Goal: Task Accomplishment & Management: Use online tool/utility

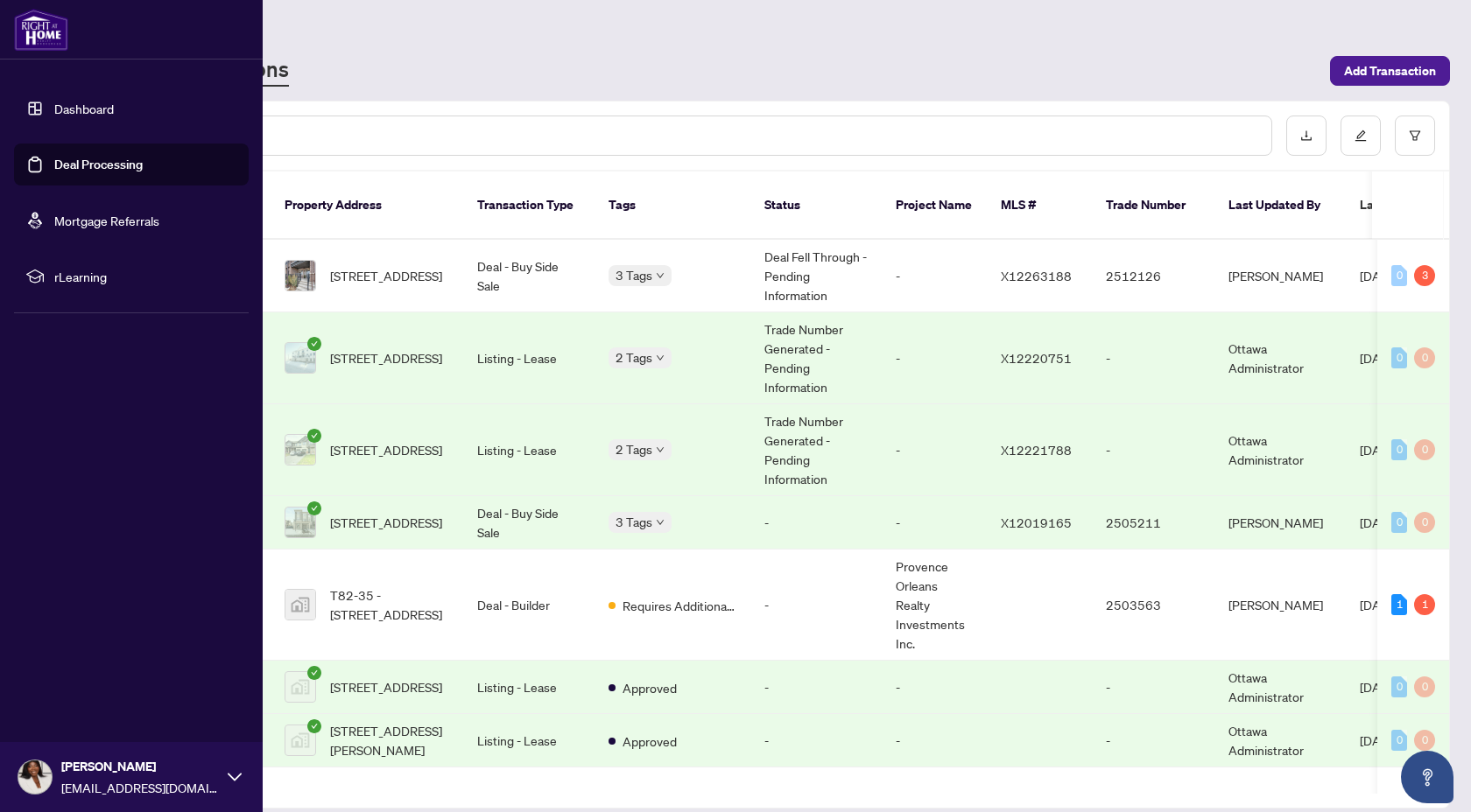
click at [54, 167] on link "Deal Processing" at bounding box center [98, 165] width 88 height 15
click at [54, 102] on link "Dashboard" at bounding box center [83, 108] width 59 height 15
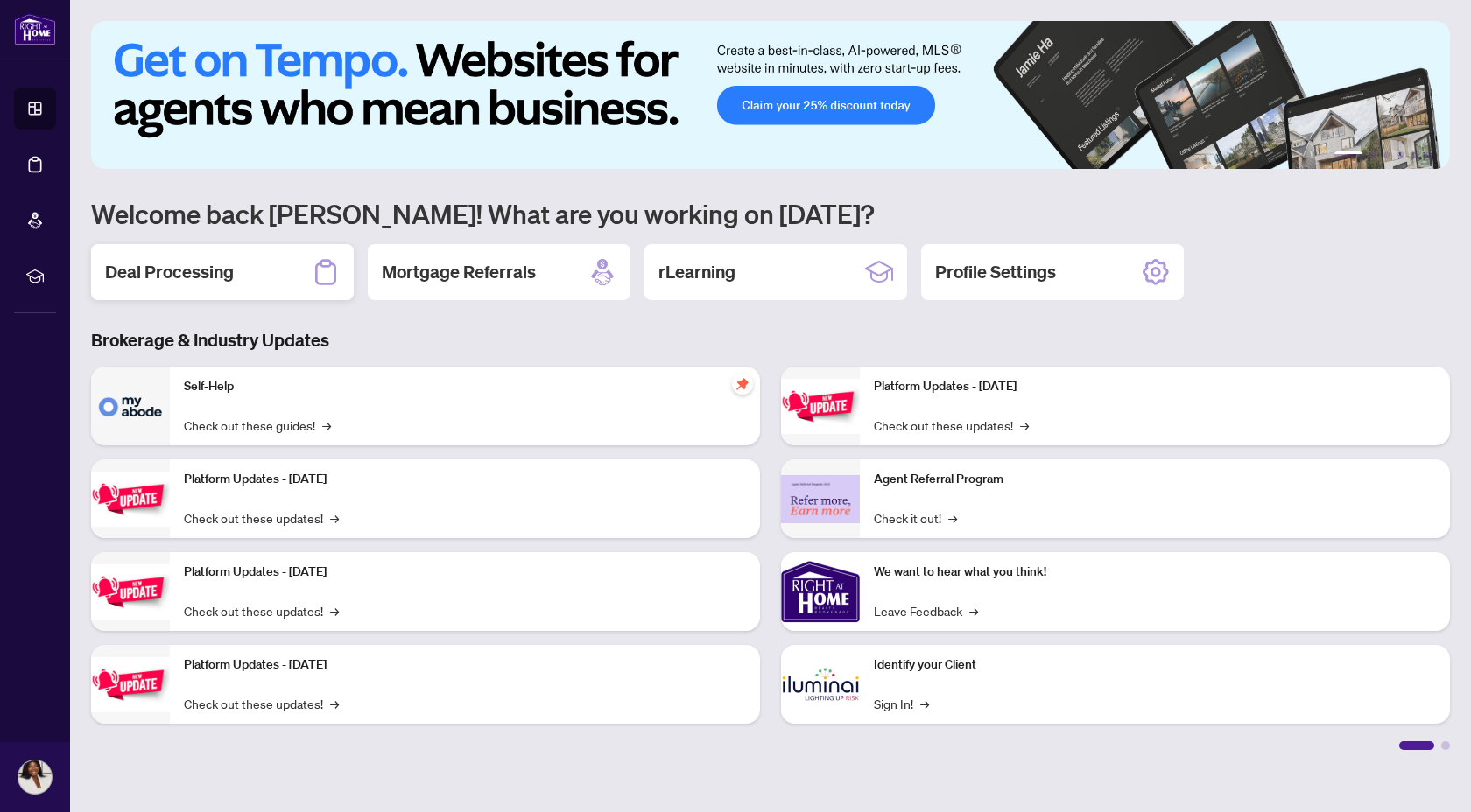
click at [191, 269] on h2 "Deal Processing" at bounding box center [169, 272] width 129 height 24
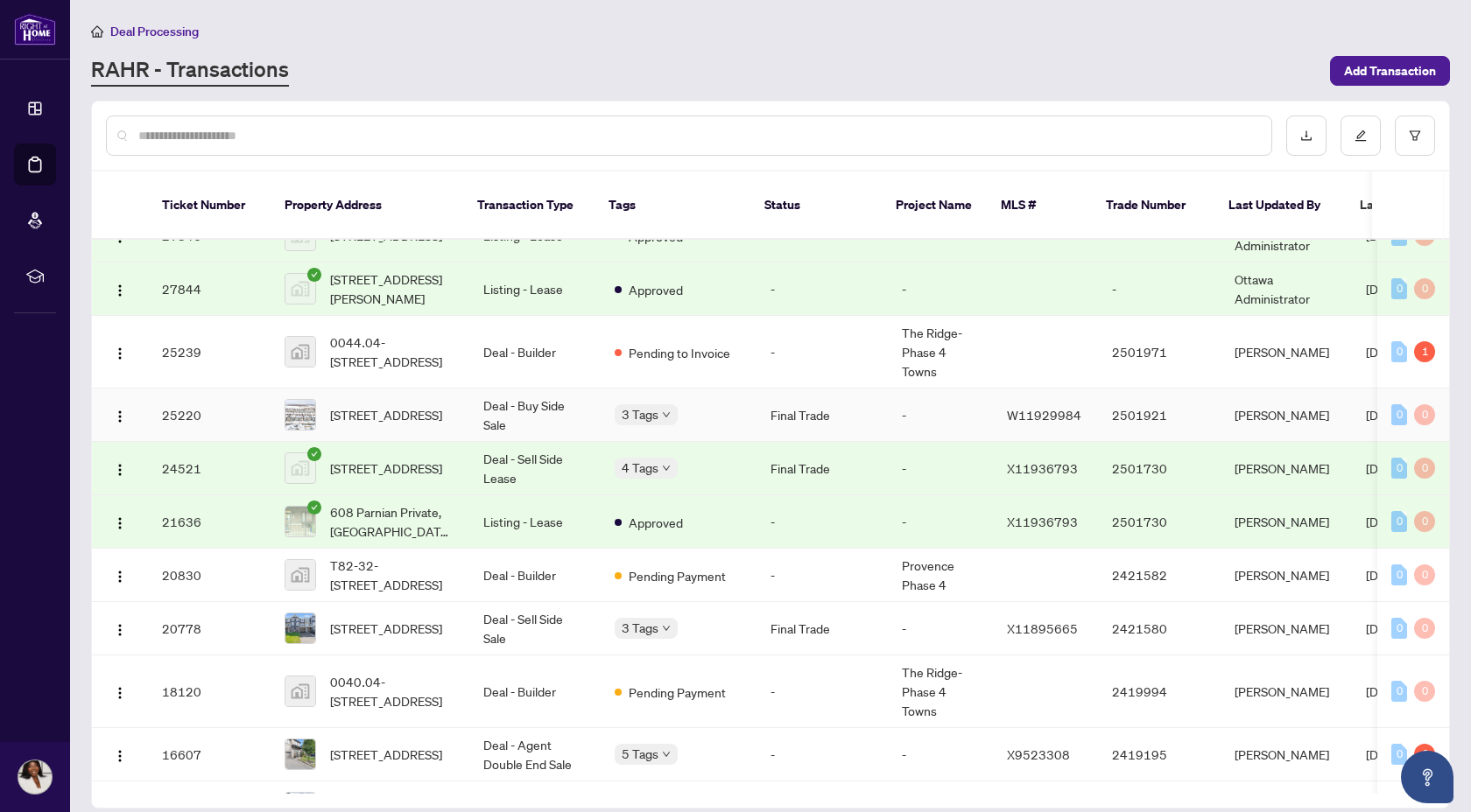
scroll to position [439, 0]
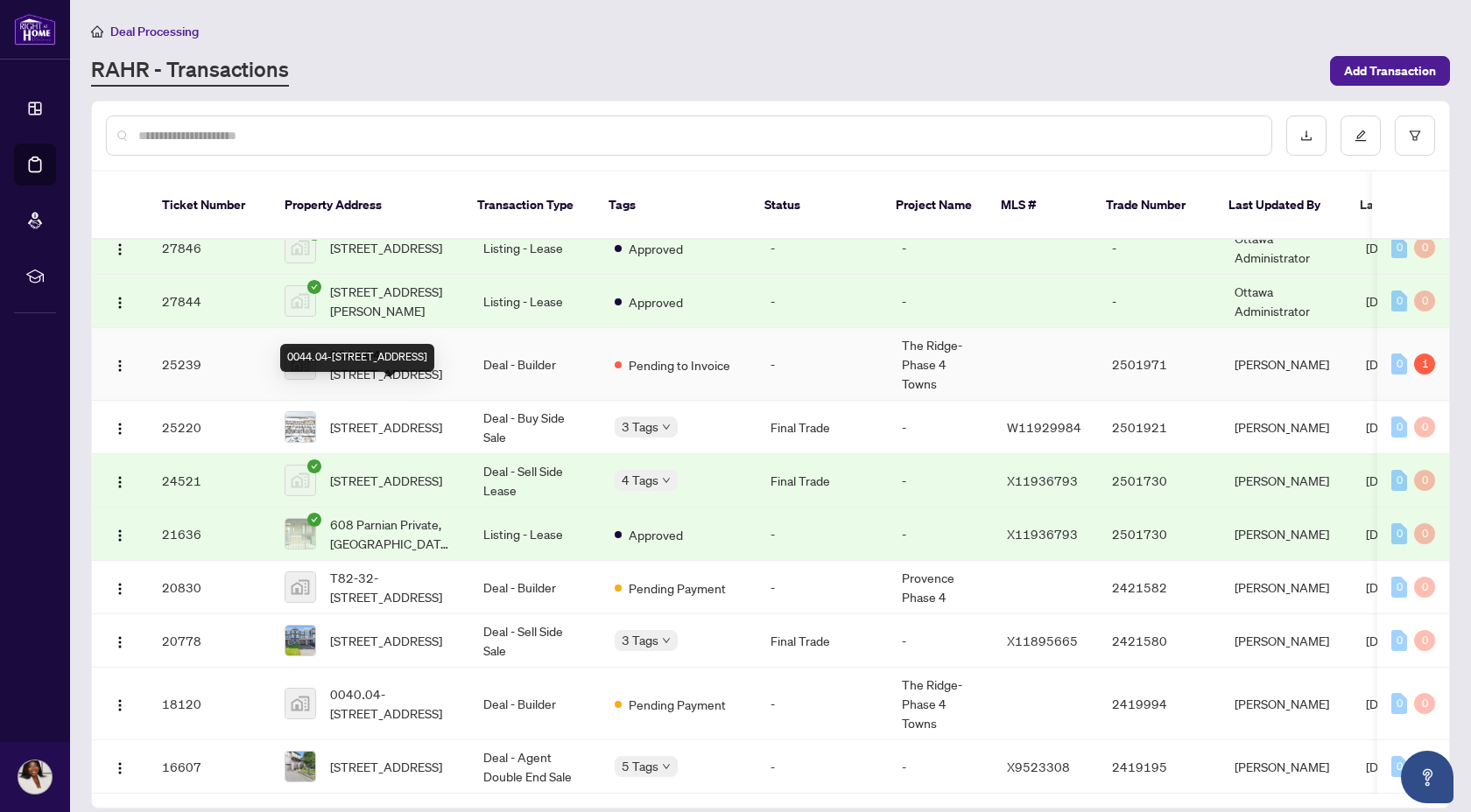
click at [388, 383] on span "0044.04-[STREET_ADDRESS]" at bounding box center [392, 364] width 125 height 39
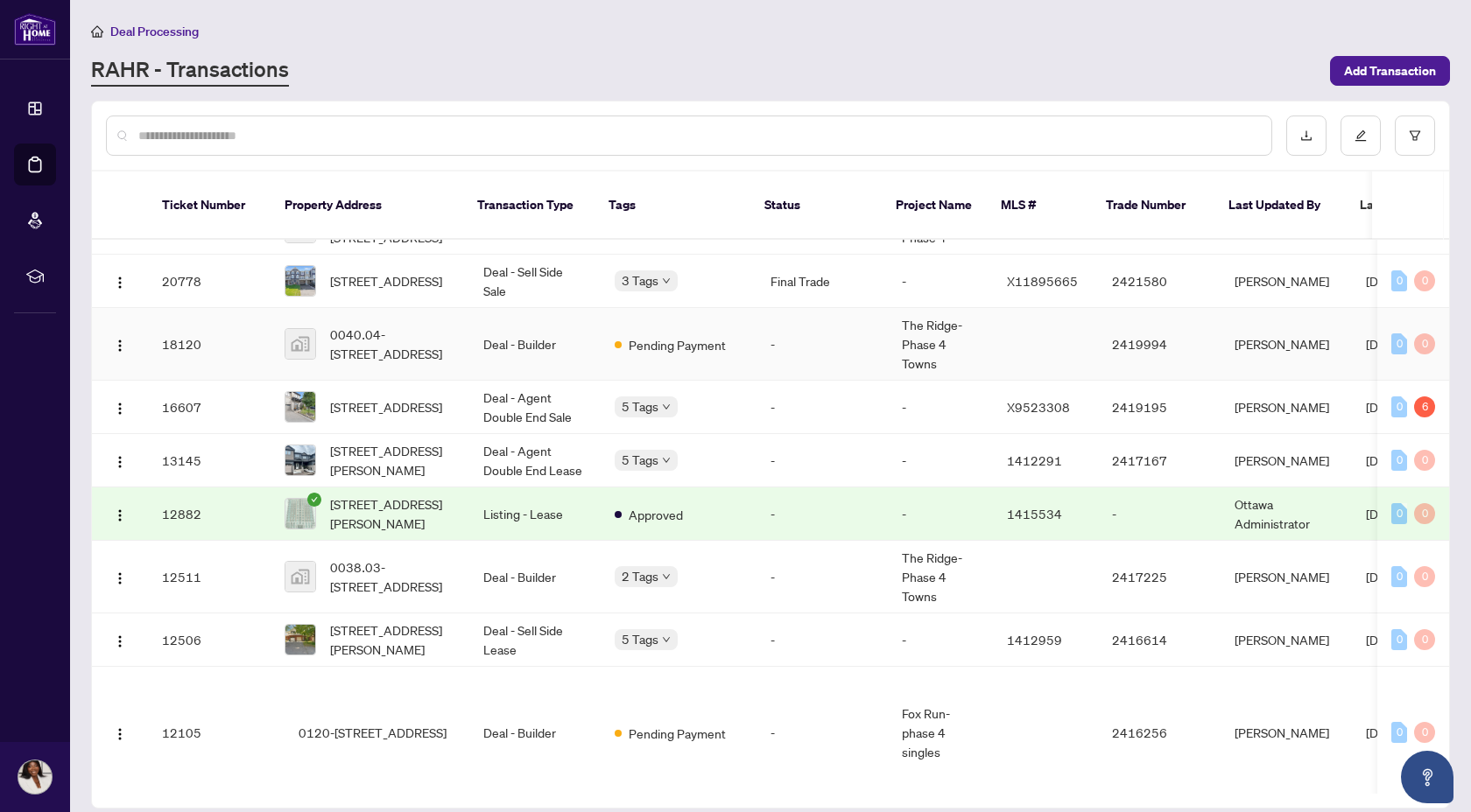
scroll to position [805, 0]
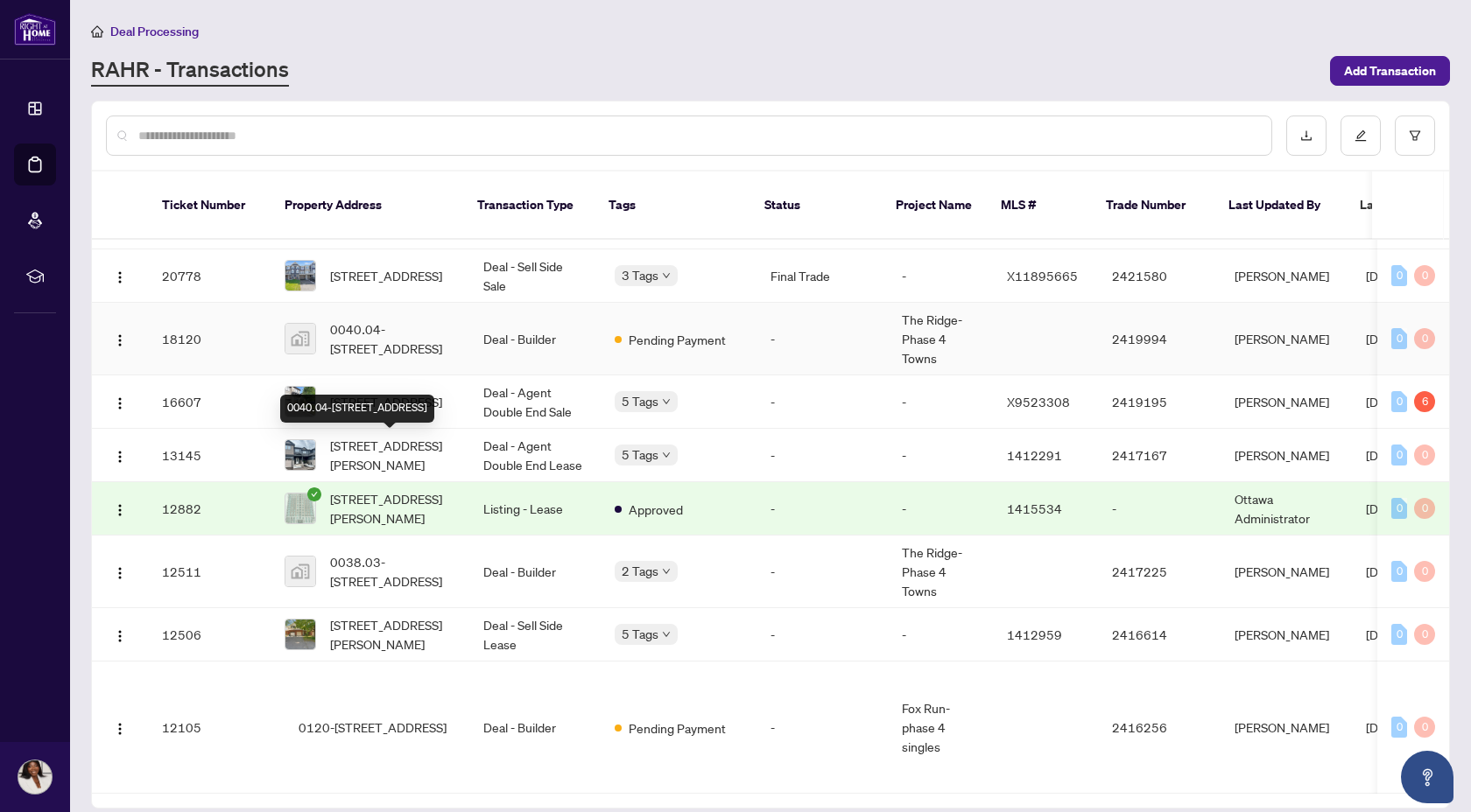
click at [426, 358] on span "0040.04-[STREET_ADDRESS]" at bounding box center [392, 339] width 125 height 39
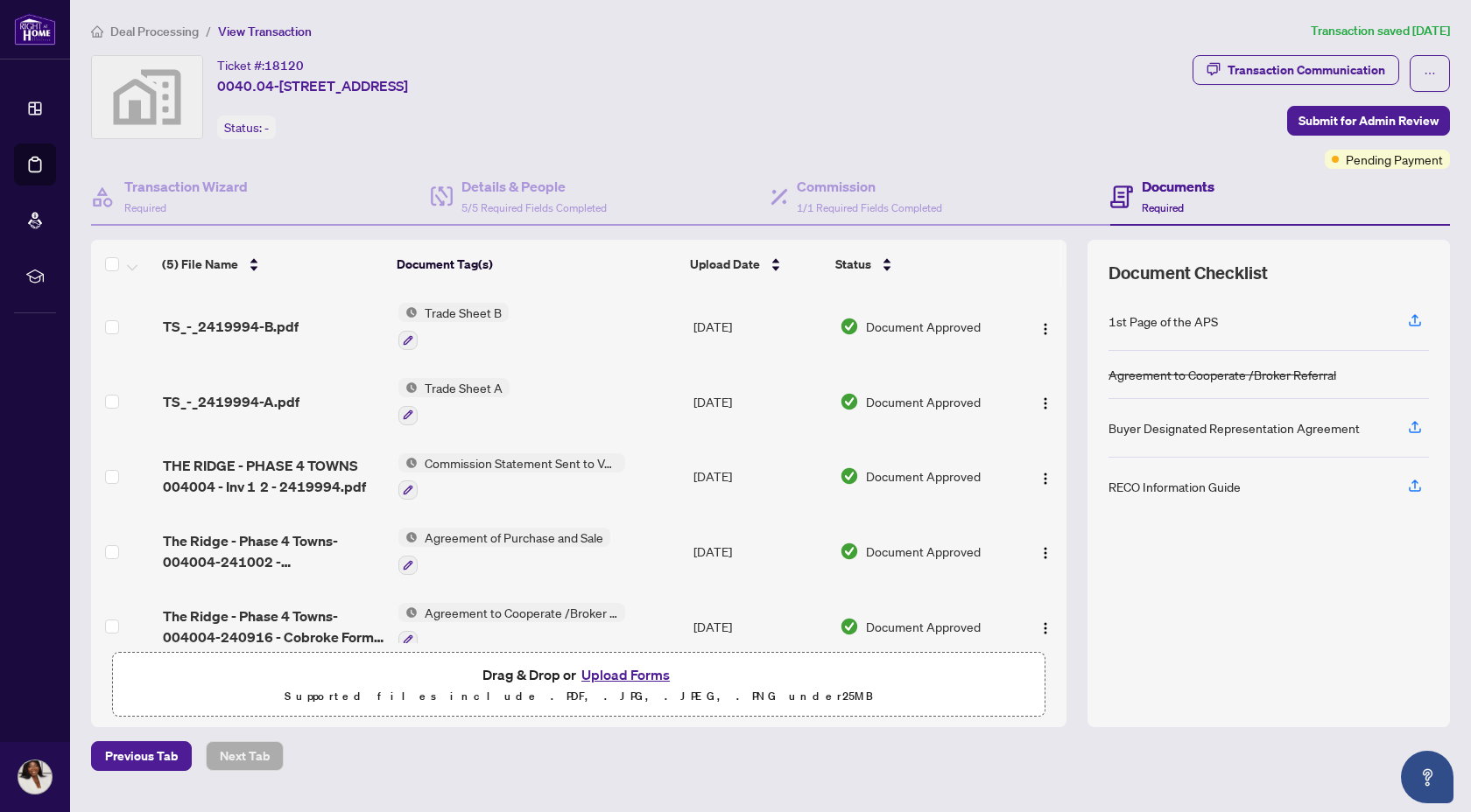
click at [291, 443] on td "THE RIDGE - PHASE 4 TOWNS 004004 - Inv 1 2 - 2419994.pdf" at bounding box center [274, 477] width 236 height 75
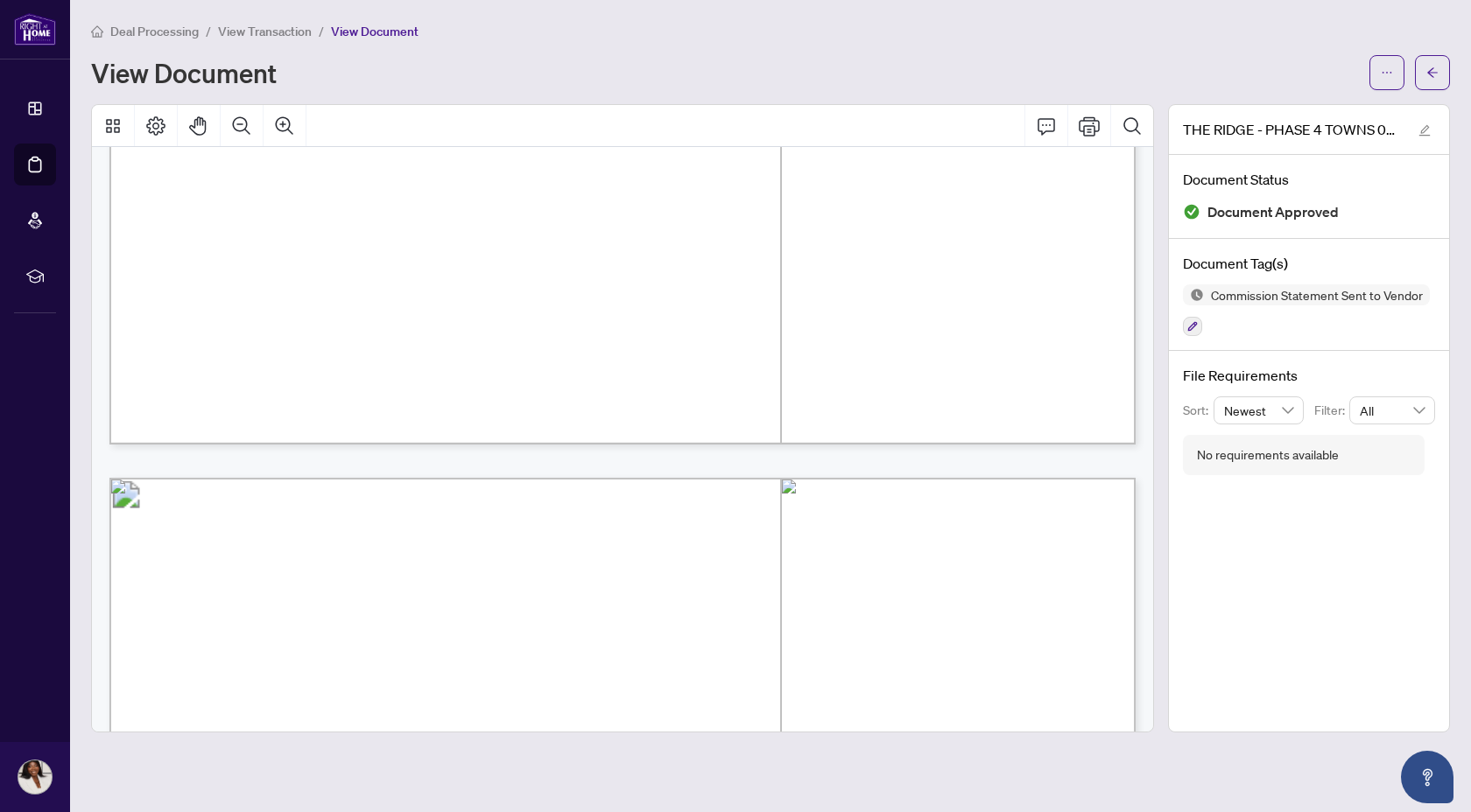
scroll to position [1063, 0]
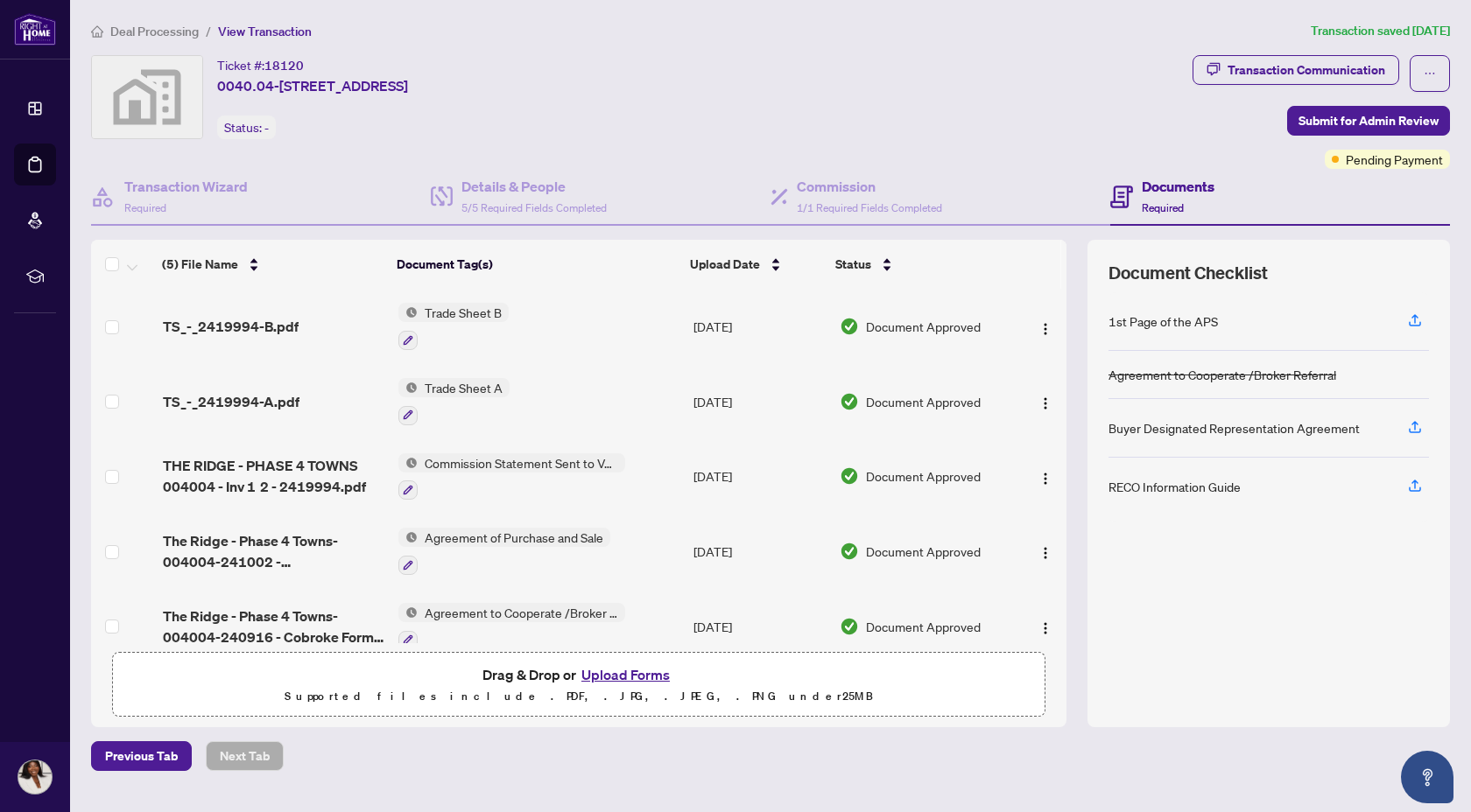
click at [461, 308] on span "Trade Sheet B" at bounding box center [463, 313] width 91 height 19
click at [222, 399] on span "TS_-_2419994-A.pdf" at bounding box center [230, 402] width 137 height 21
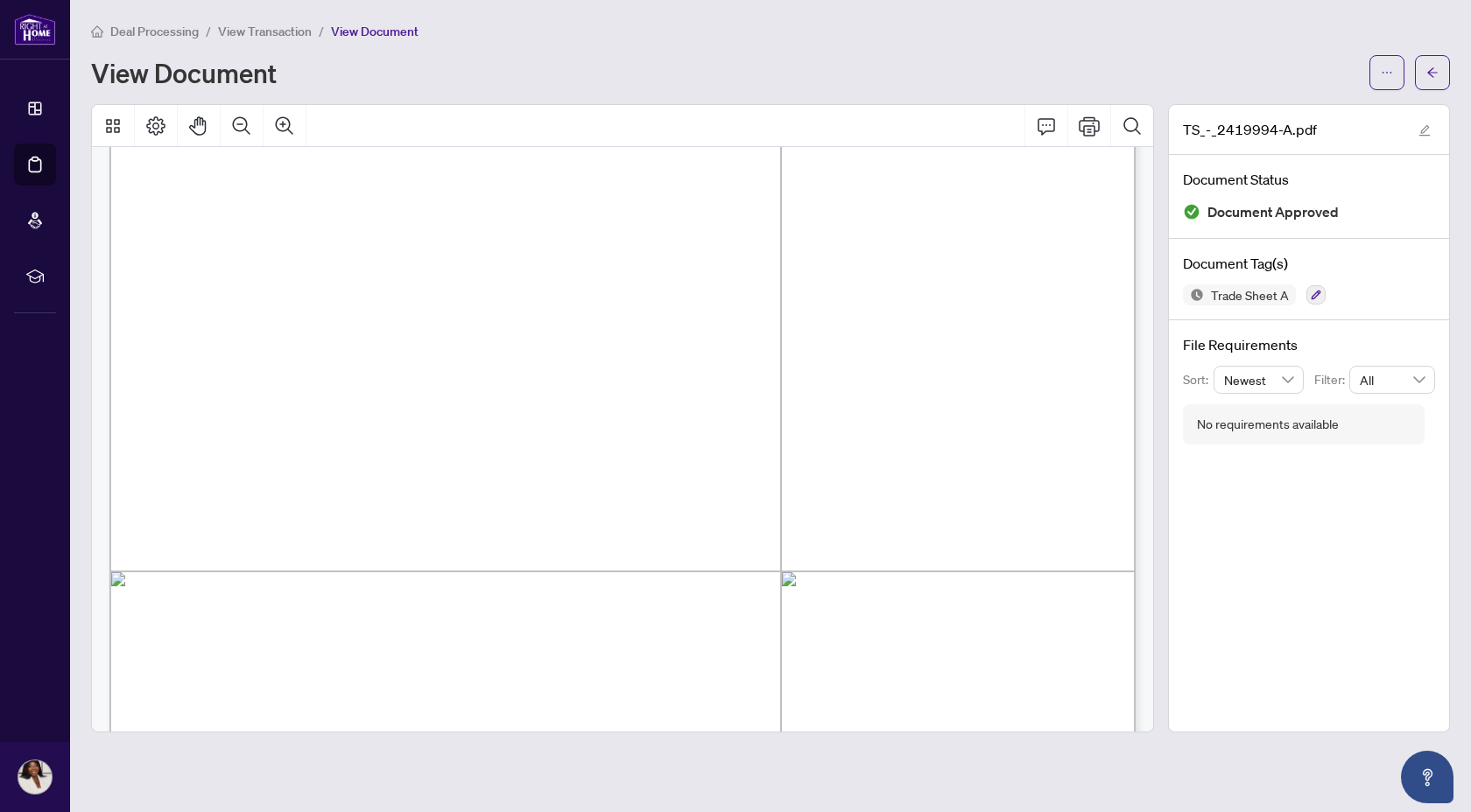
scroll to position [247, 0]
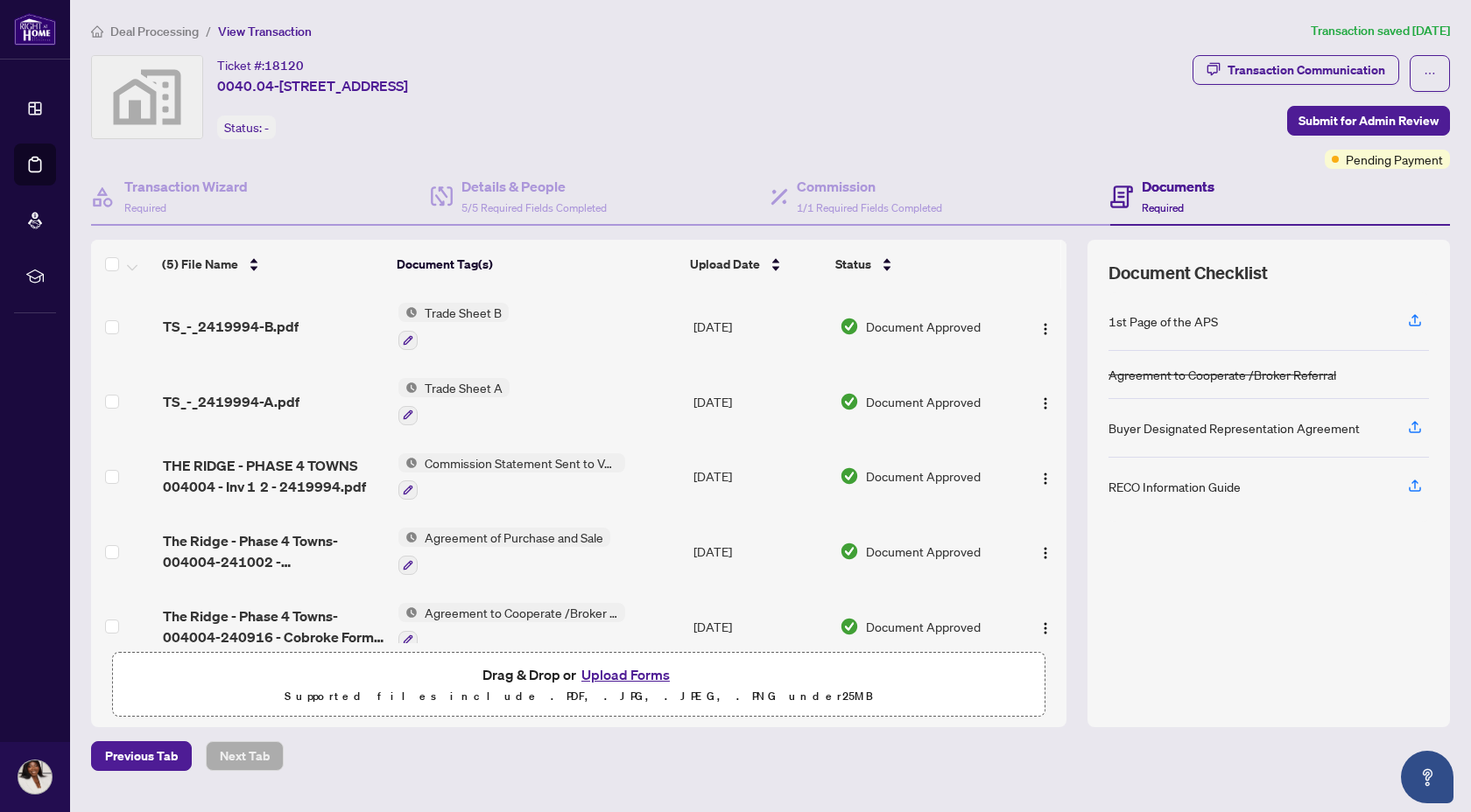
scroll to position [23, 0]
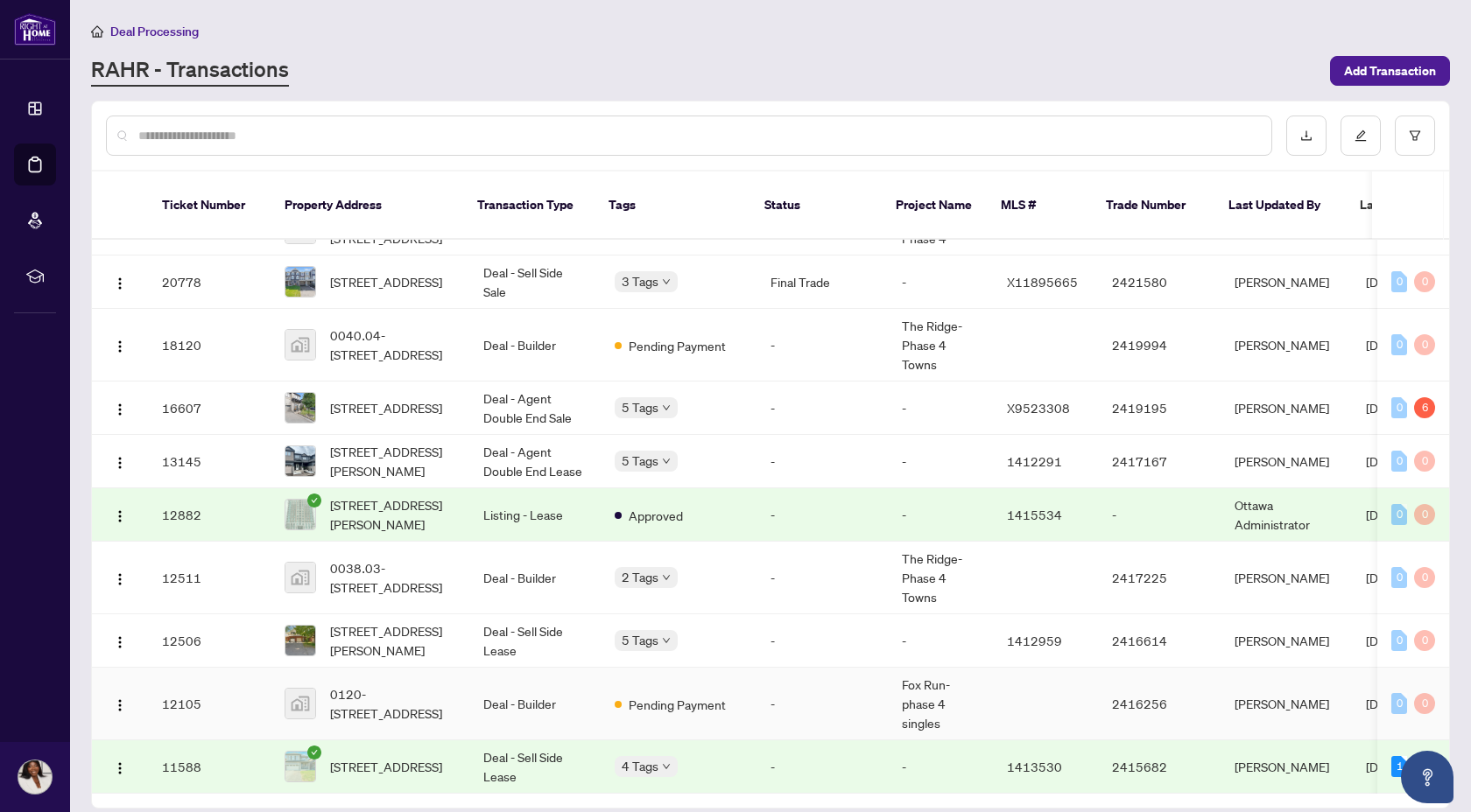
scroll to position [1014, 0]
click at [384, 558] on span "0038.03-[STREET_ADDRESS]" at bounding box center [392, 578] width 125 height 39
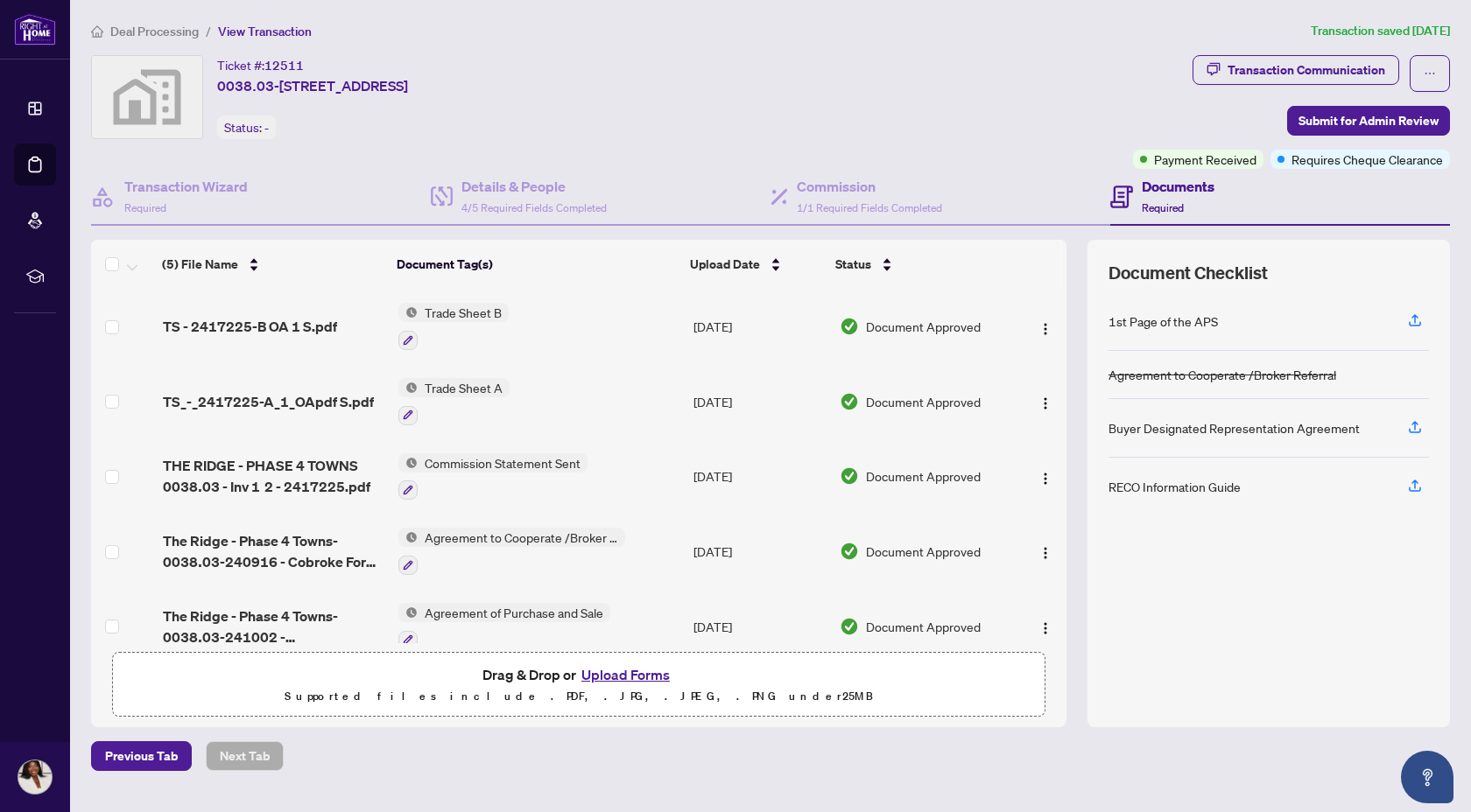
scroll to position [23, 0]
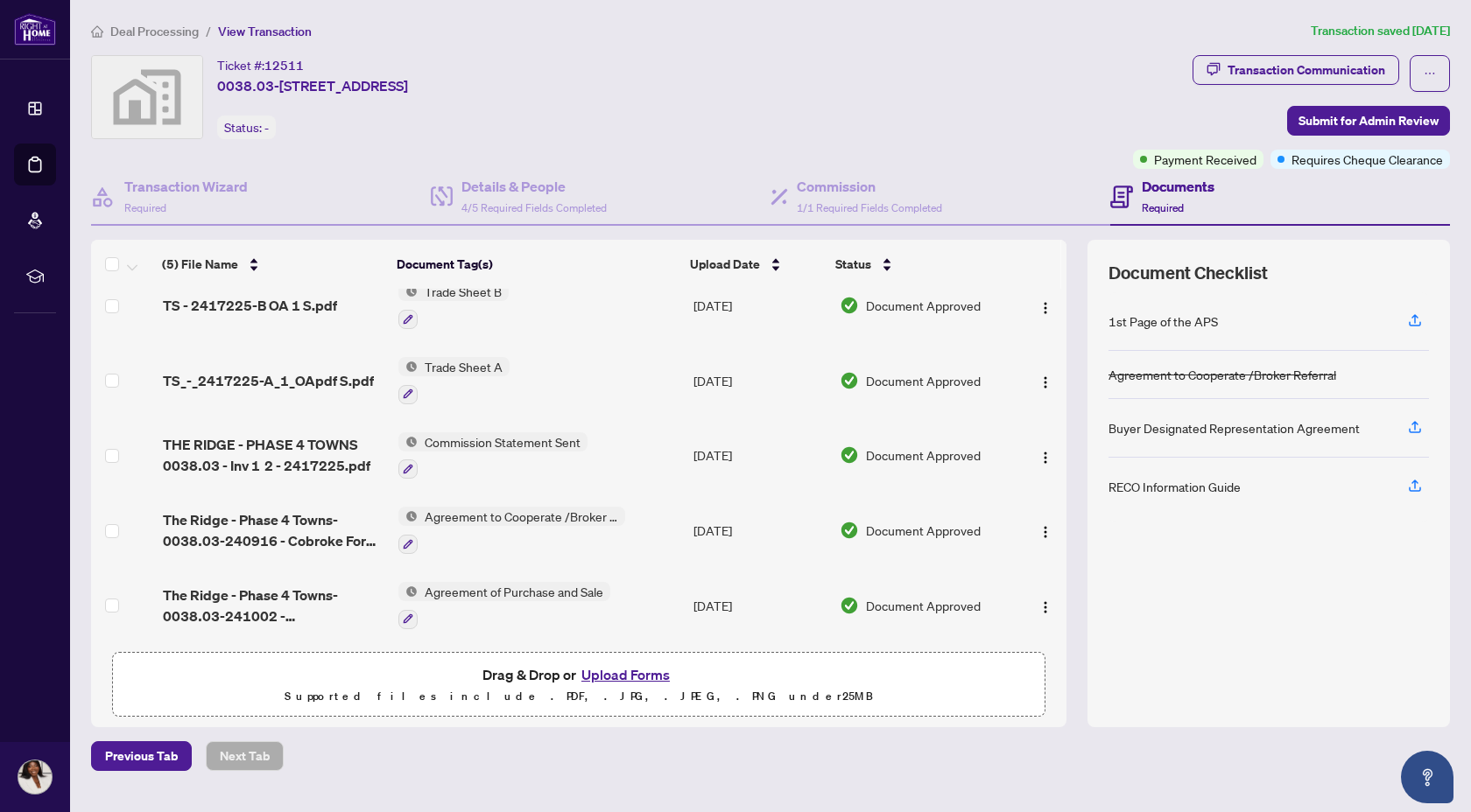
click at [282, 437] on span "THE RIDGE - PHASE 4 TOWNS 0038.03 - Inv 1 2 - 2417225.pdf" at bounding box center [274, 454] width 223 height 42
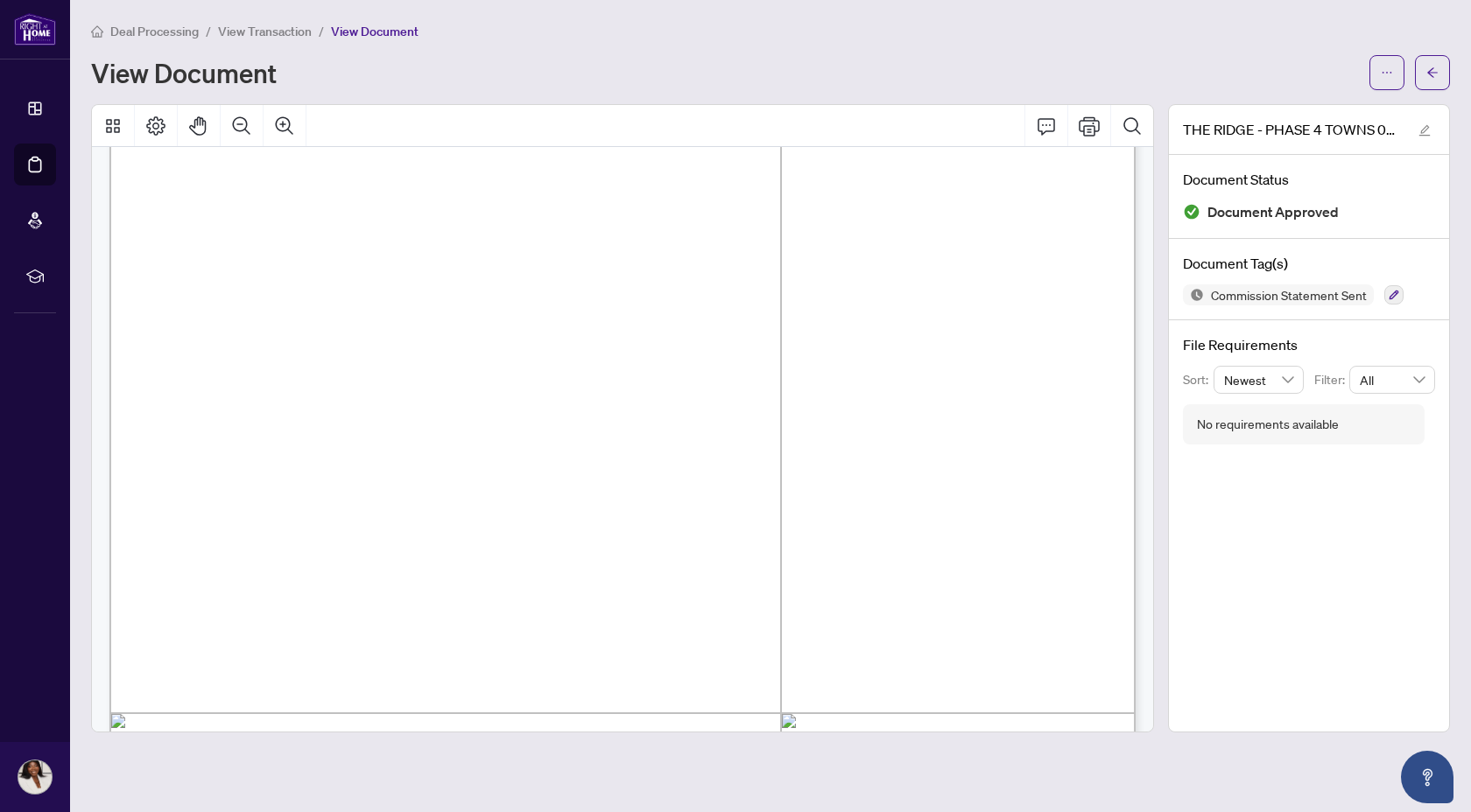
scroll to position [203, 0]
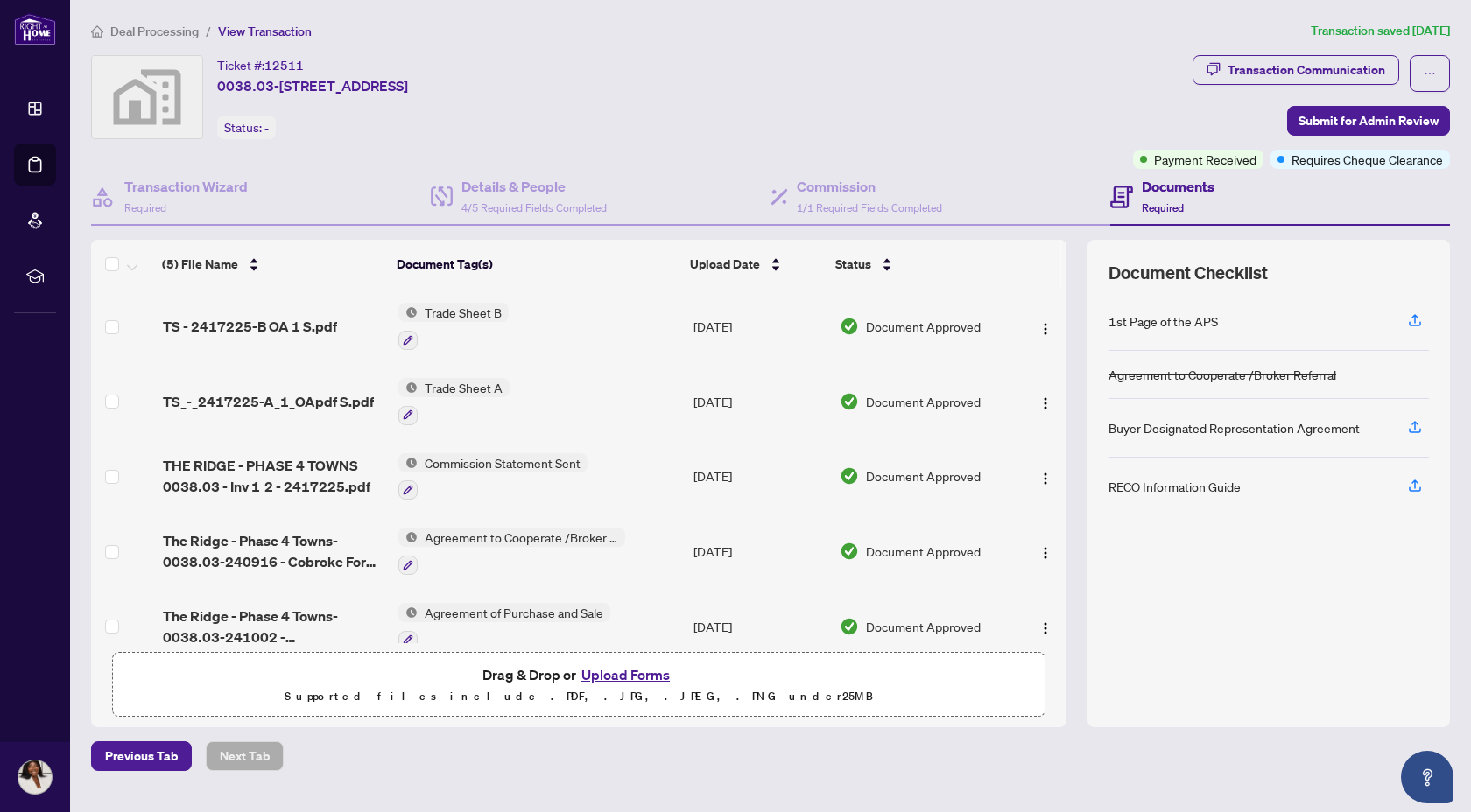
scroll to position [23, 0]
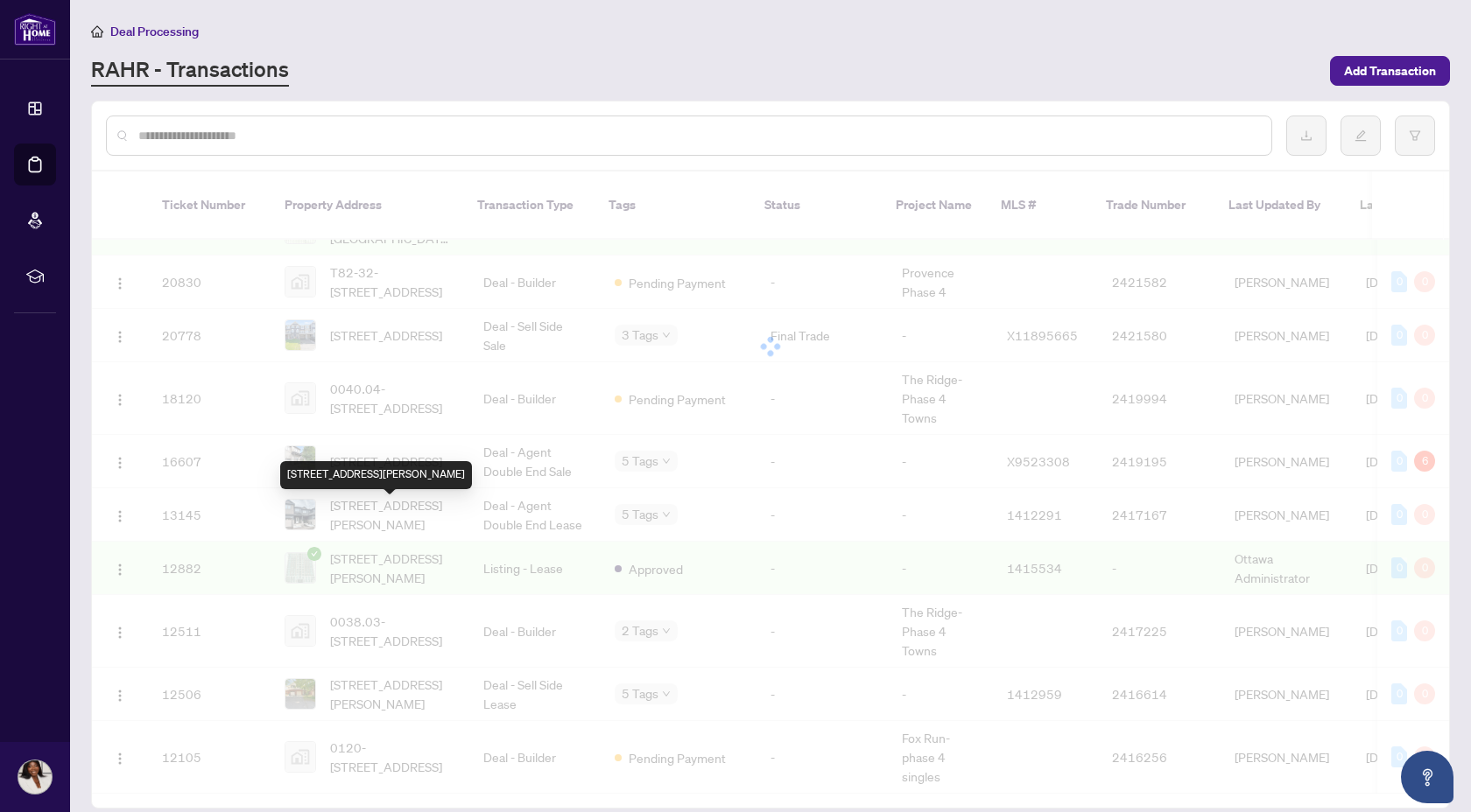
scroll to position [943, 0]
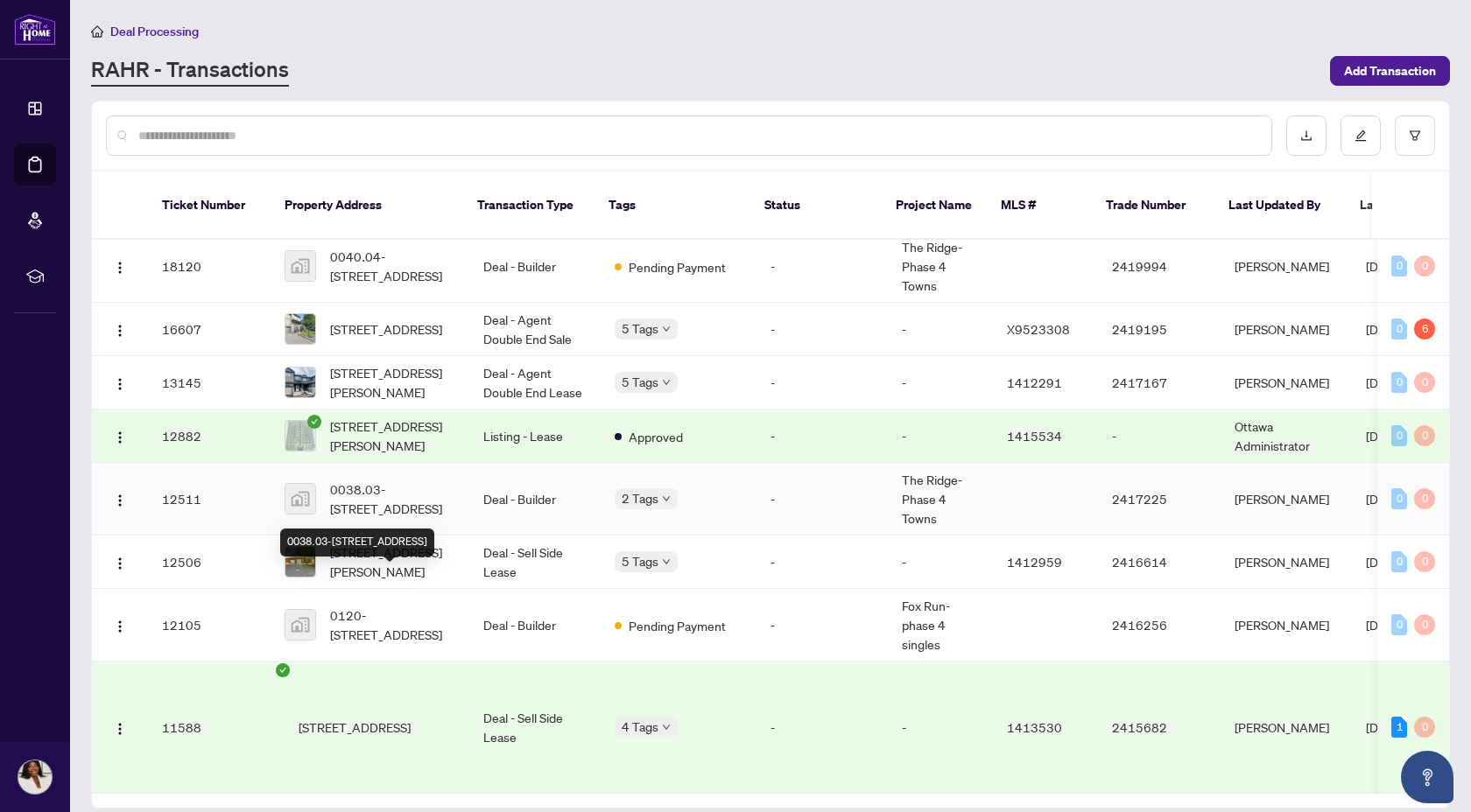
click at [382, 518] on span "0038.03-[STREET_ADDRESS]" at bounding box center [392, 498] width 125 height 39
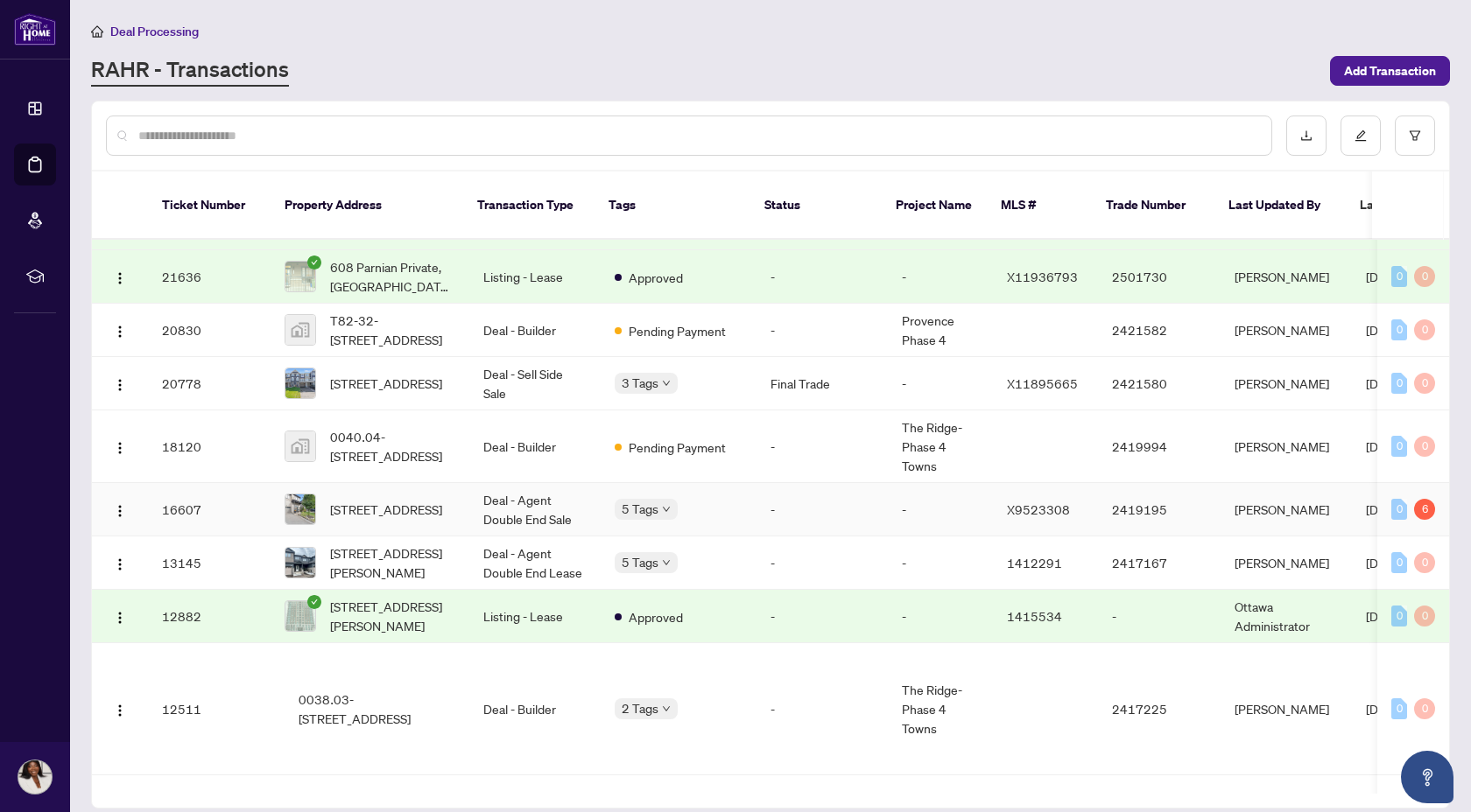
scroll to position [707, 0]
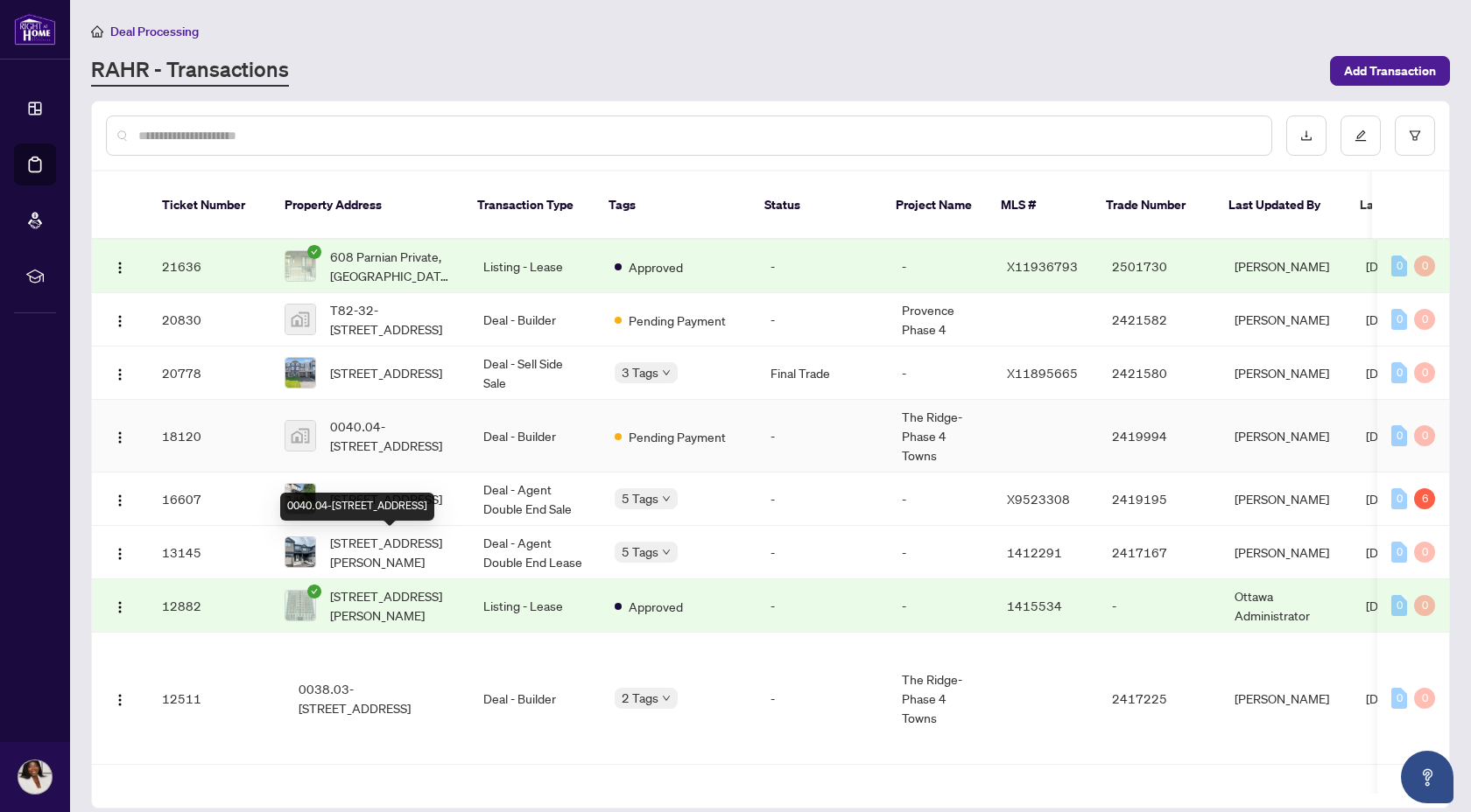
click at [407, 455] on span "0040.04-[STREET_ADDRESS]" at bounding box center [392, 436] width 125 height 39
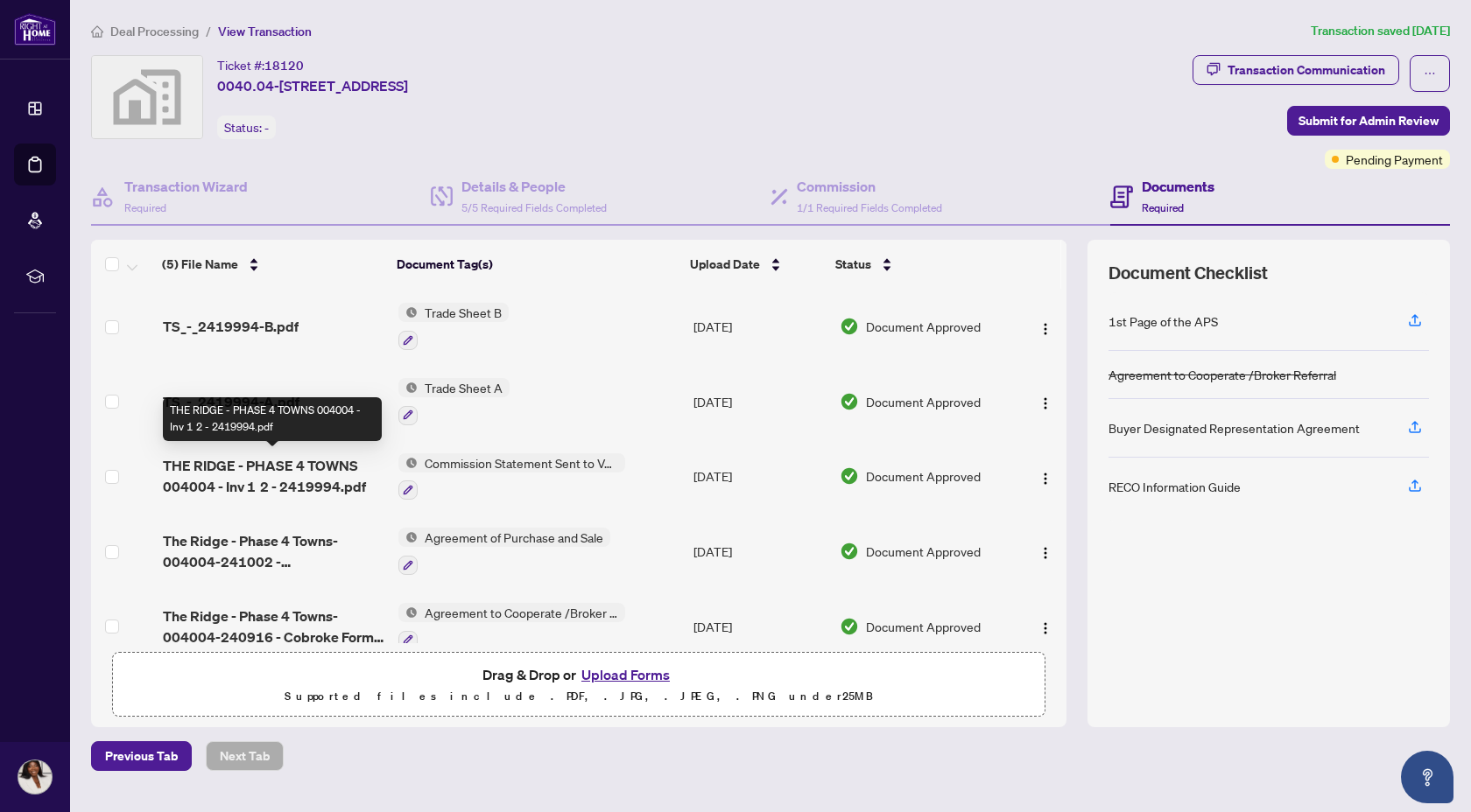
click at [251, 472] on span "THE RIDGE - PHASE 4 TOWNS 004004 - Inv 1 2 - 2419994.pdf" at bounding box center [274, 475] width 223 height 42
